Goal: Task Accomplishment & Management: Manage account settings

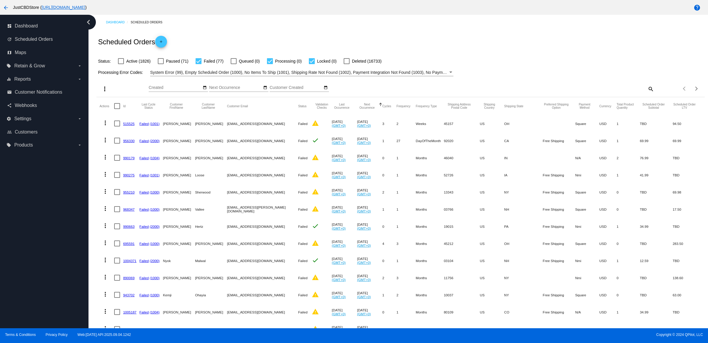
click at [647, 93] on mat-icon "search" at bounding box center [650, 88] width 7 height 9
click at [644, 90] on input "Search" at bounding box center [579, 87] width 152 height 5
type input "[EMAIL_ADDRESS][DOMAIN_NAME]"
click at [138, 97] on mat-table "Actions Id Last Cycle Status Customer FirstName Customer LastName Customer Emai…" at bounding box center [401, 277] width 608 height 360
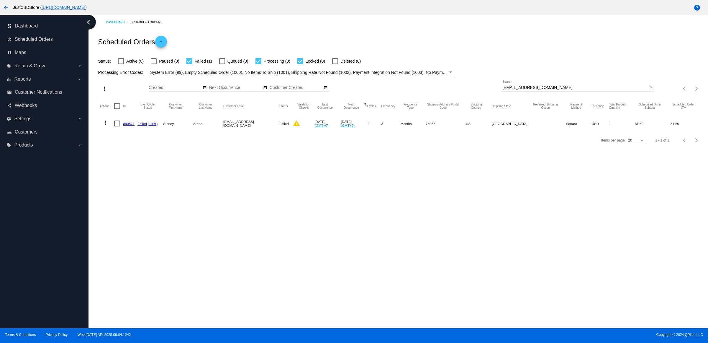
click at [138, 63] on span "Active (0)" at bounding box center [134, 61] width 17 height 7
click at [121, 64] on input "Active (0)" at bounding box center [121, 64] width 0 height 0
checkbox input "true"
click at [107, 126] on mat-icon "more_vert" at bounding box center [105, 122] width 7 height 7
click at [139, 220] on button "delete Delete" at bounding box center [131, 219] width 59 height 14
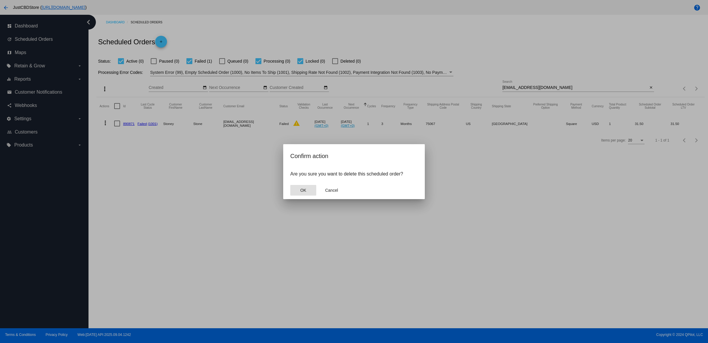
click at [311, 191] on button "OK" at bounding box center [303, 190] width 26 height 11
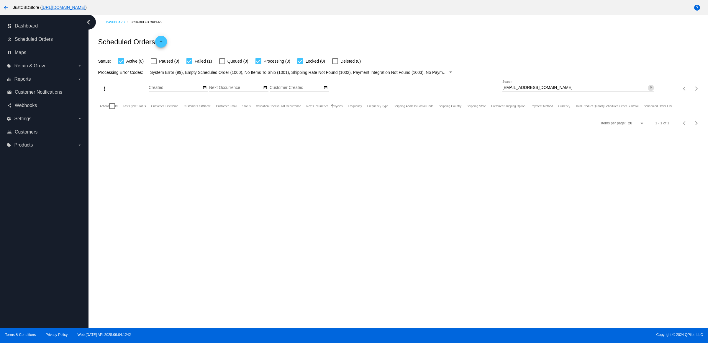
click at [649, 90] on mat-icon "close" at bounding box center [651, 87] width 4 height 5
click at [648, 93] on mat-icon "search" at bounding box center [650, 88] width 7 height 9
click at [648, 90] on input "Search" at bounding box center [579, 87] width 152 height 5
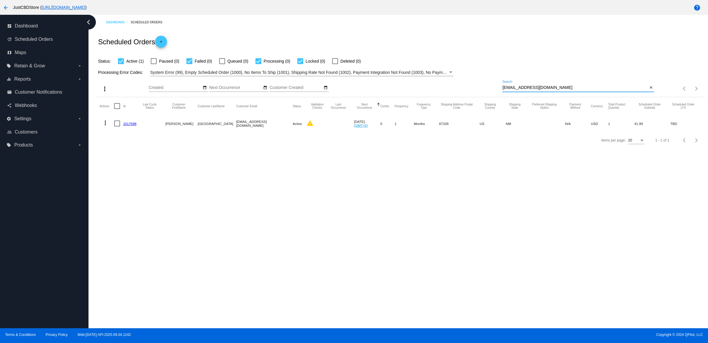
type input "[EMAIL_ADDRESS][DOMAIN_NAME]"
click at [108, 126] on mat-icon "more_vert" at bounding box center [105, 122] width 7 height 7
click at [128, 205] on span "Delete" at bounding box center [125, 205] width 12 height 5
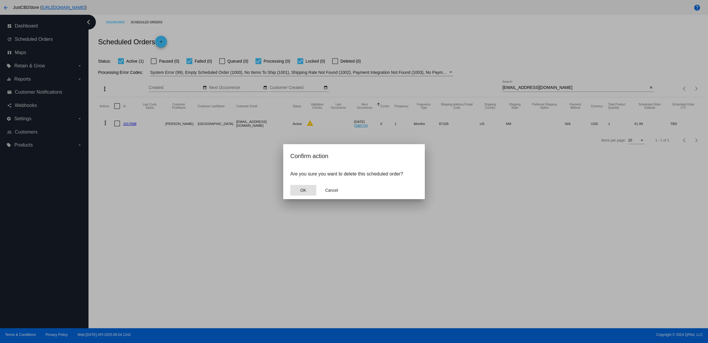
click at [307, 195] on button "OK" at bounding box center [303, 190] width 26 height 11
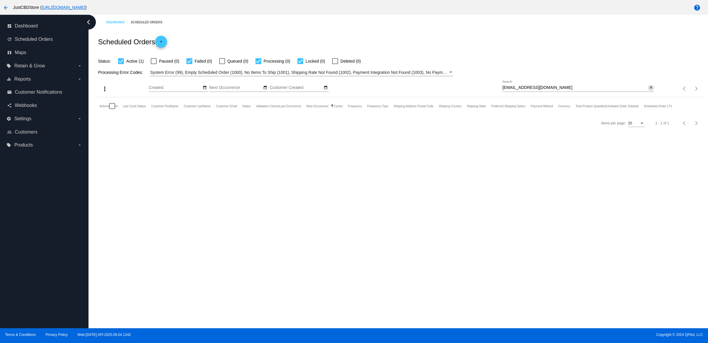
click at [649, 90] on mat-icon "close" at bounding box center [651, 87] width 4 height 5
click at [648, 93] on mat-icon "search" at bounding box center [650, 88] width 7 height 9
click at [648, 90] on input "Search" at bounding box center [579, 87] width 152 height 5
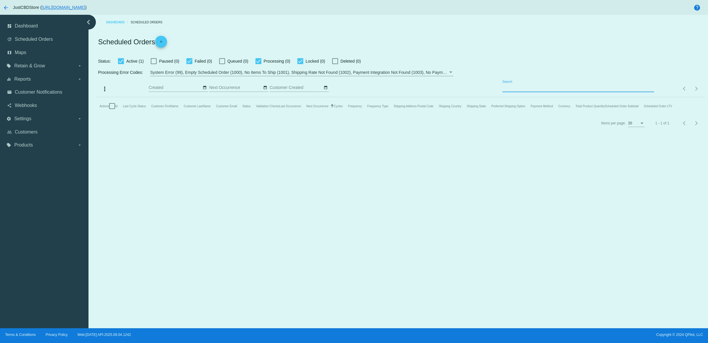
paste input "[EMAIL_ADDRESS][DOMAIN_NAME]"
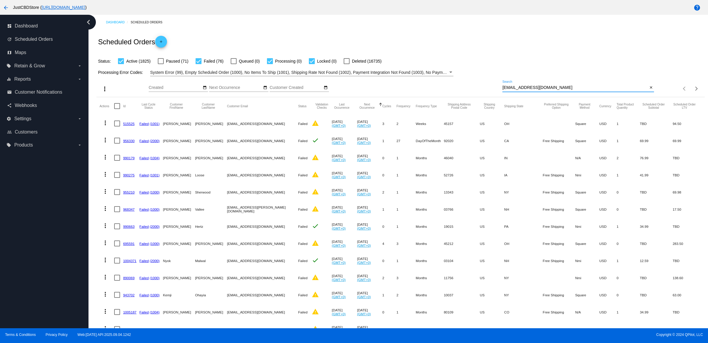
type input "[EMAIL_ADDRESS][DOMAIN_NAME]"
click at [135, 125] on link "515525" at bounding box center [129, 124] width 12 height 4
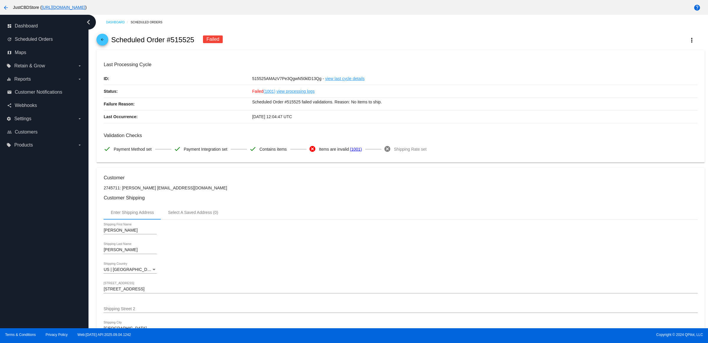
click at [378, 123] on div "[DATE] 12:04:47 UTC" at bounding box center [475, 116] width 446 height 12
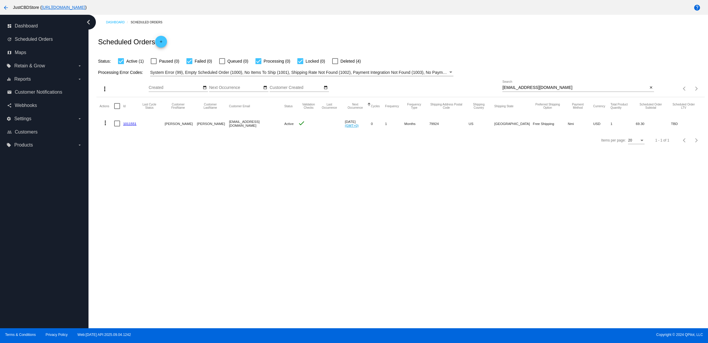
click at [134, 125] on link "1011551" at bounding box center [129, 124] width 13 height 4
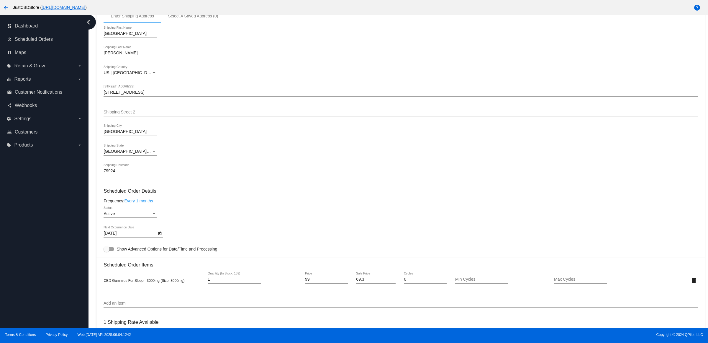
scroll to position [184, 0]
